Goal: Transaction & Acquisition: Purchase product/service

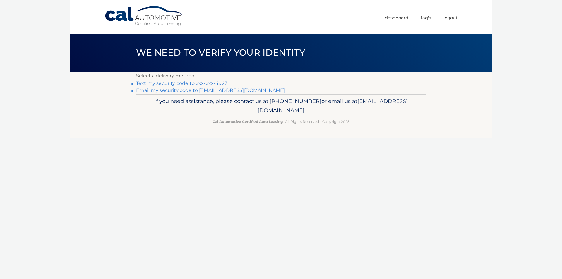
click at [204, 82] on link "Text my security code to xxx-xxx-4927" at bounding box center [181, 84] width 91 height 6
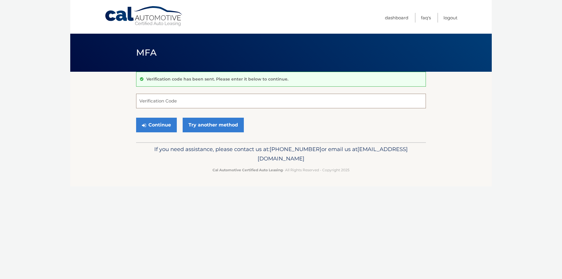
click at [210, 98] on input "Verification Code" at bounding box center [281, 101] width 290 height 15
type input "753250"
click at [154, 126] on button "Continue" at bounding box center [156, 125] width 41 height 15
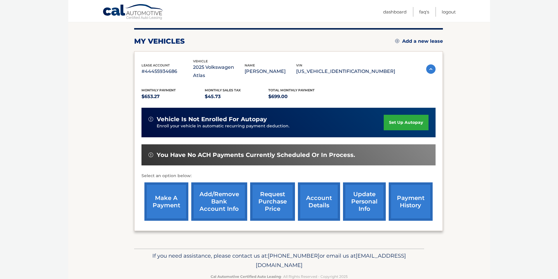
scroll to position [76, 0]
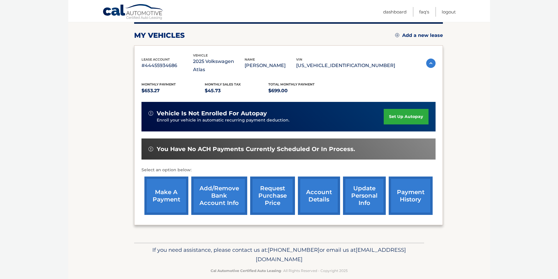
click at [161, 191] on link "make a payment" at bounding box center [166, 196] width 44 height 38
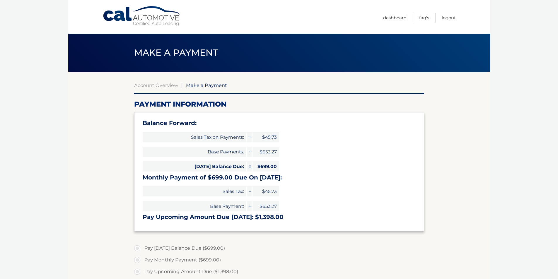
select select "MWMzMDlmODYtNmZmMC00MjEwLTgwNWEtOWFmZTk2NDM3YWE1"
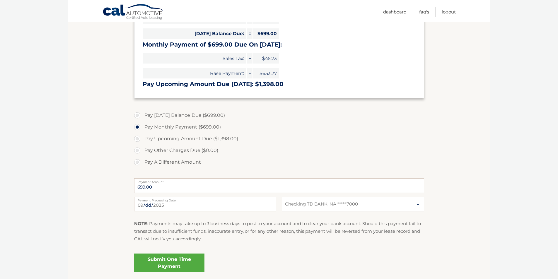
scroll to position [146, 0]
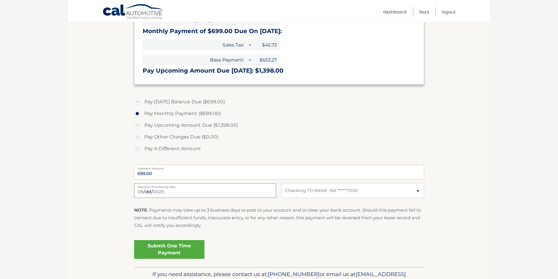
click at [187, 189] on input "2025-09-03" at bounding box center [205, 190] width 142 height 15
click at [194, 195] on input "2025-09-03" at bounding box center [205, 190] width 142 height 15
type input "2025-09-05"
click at [163, 248] on link "Submit One Time Payment" at bounding box center [169, 249] width 70 height 19
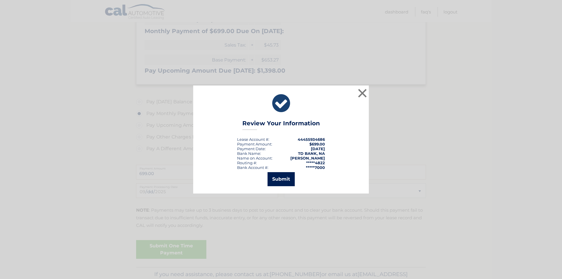
click at [276, 177] on button "Submit" at bounding box center [281, 179] width 27 height 14
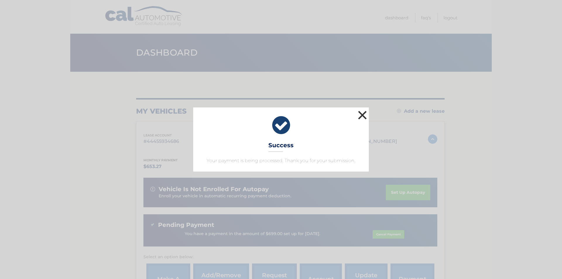
click at [363, 114] on button "×" at bounding box center [363, 115] width 12 height 12
